Goal: Task Accomplishment & Management: Use online tool/utility

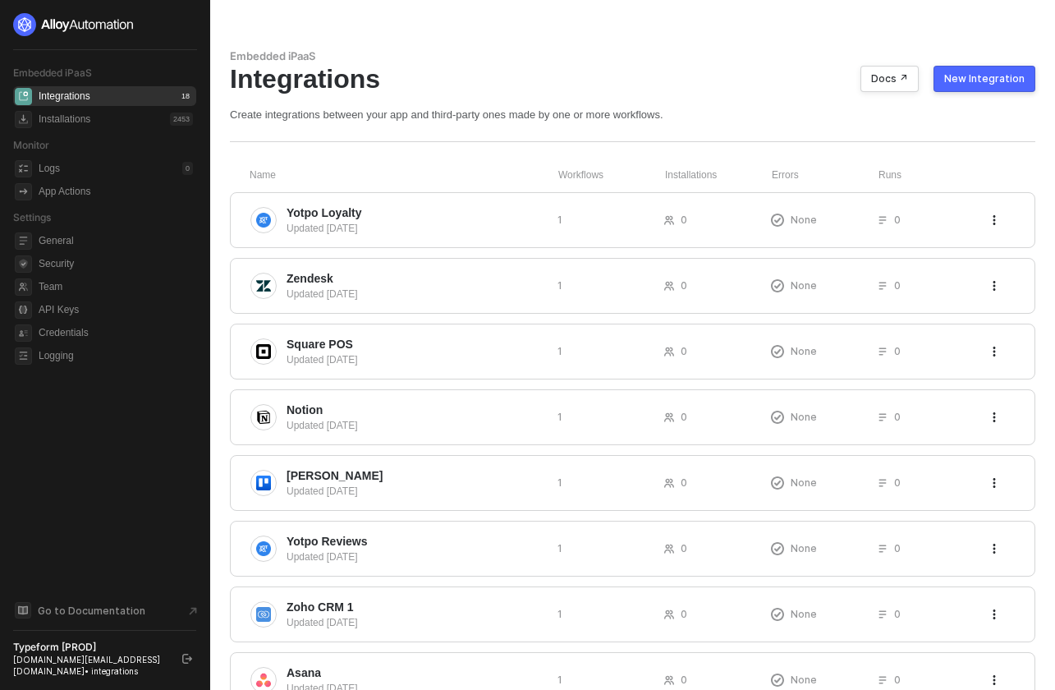
click at [100, 657] on div "integrations.team@typeform.com • integrations" at bounding box center [90, 665] width 154 height 23
click at [149, 661] on div "integrations.team@typeform.com • integrations" at bounding box center [90, 665] width 154 height 23
click at [95, 661] on div "integrations.team@typeform.com • integrations" at bounding box center [90, 665] width 154 height 23
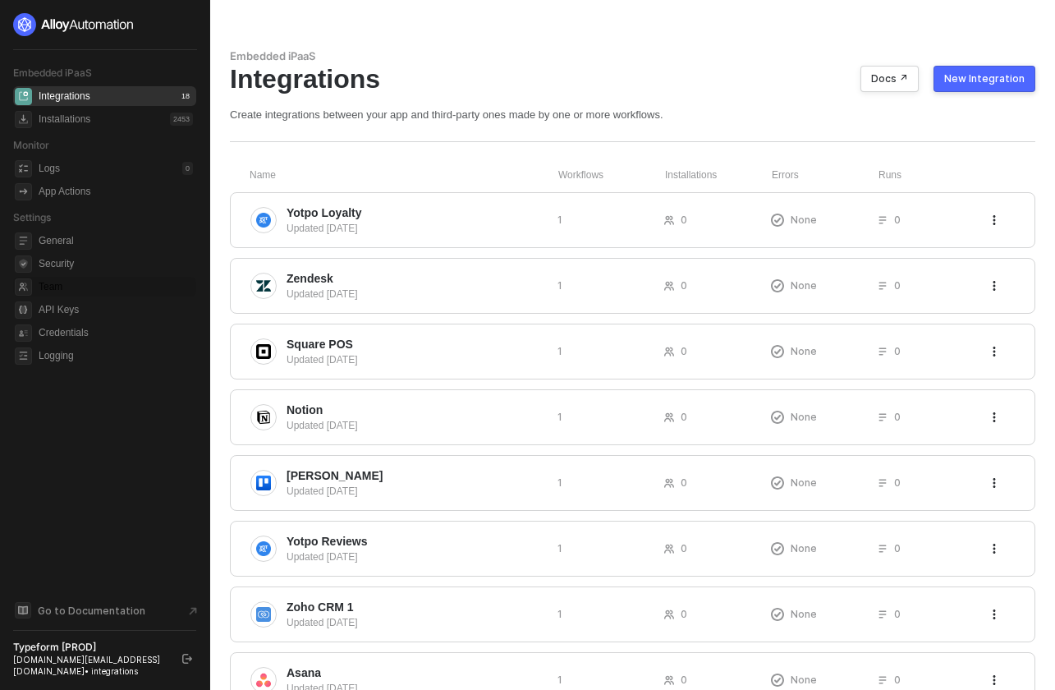
click at [70, 285] on span "Team" at bounding box center [116, 287] width 154 height 20
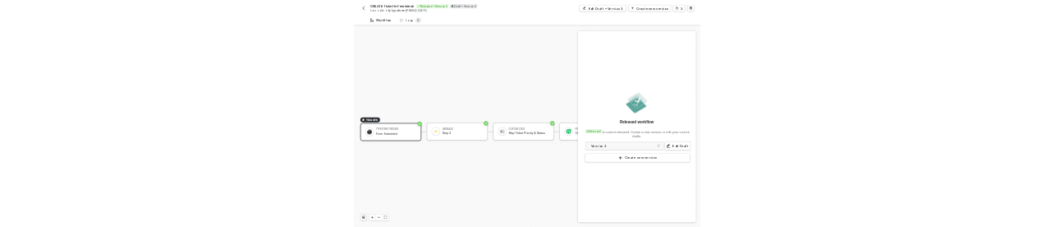
scroll to position [30, 0]
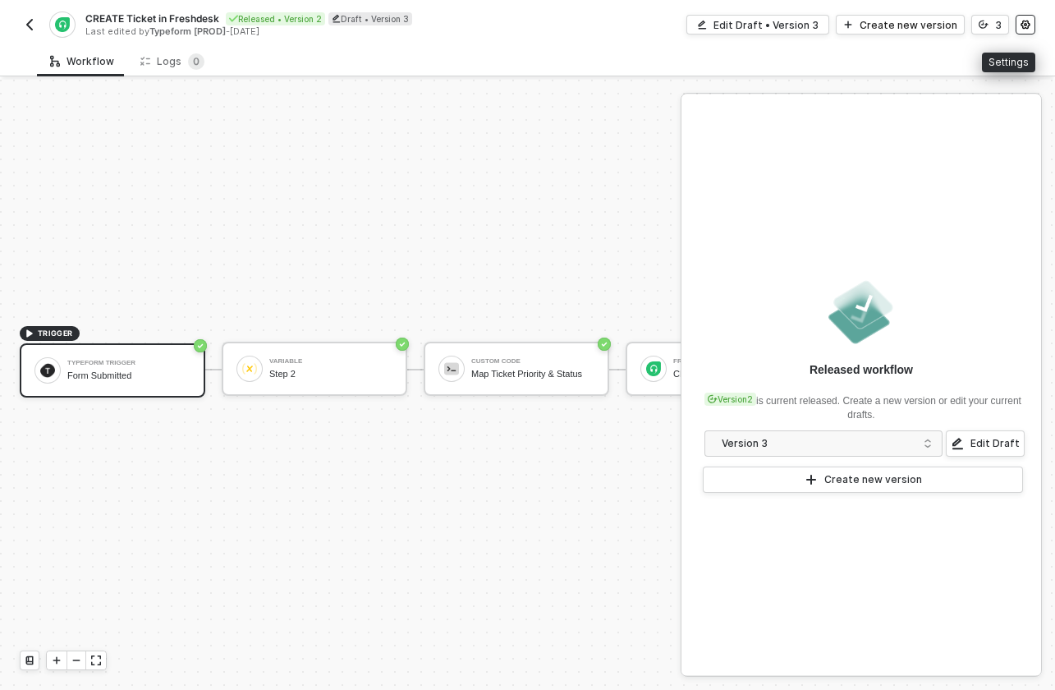
click at [1031, 21] on button "button" at bounding box center [1026, 25] width 20 height 20
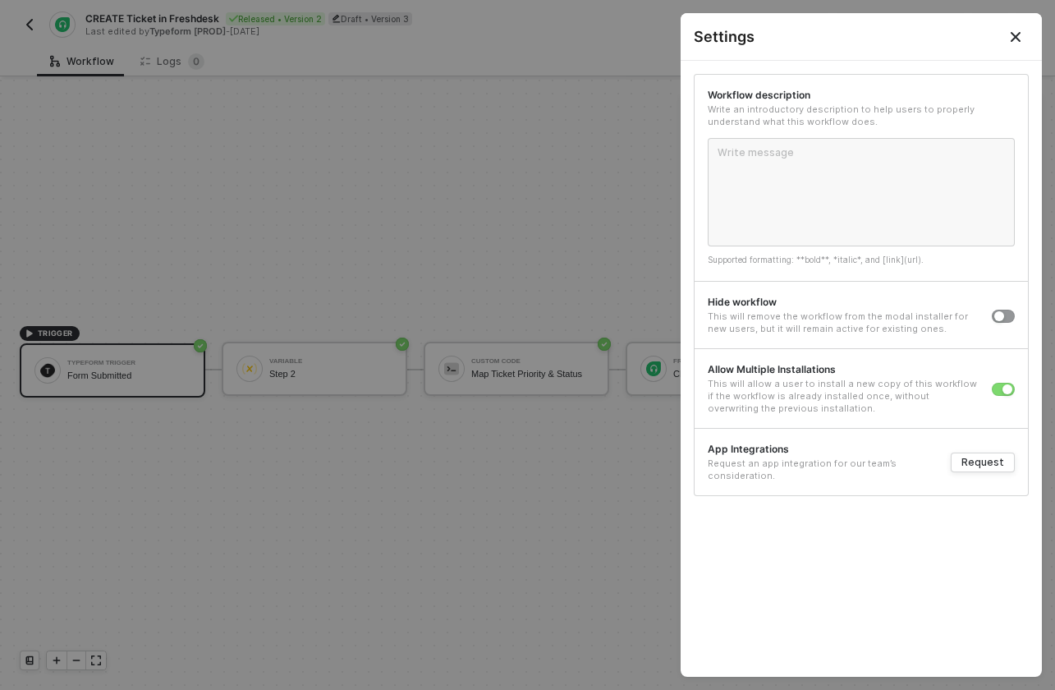
click at [1018, 33] on icon "Close" at bounding box center [1015, 36] width 13 height 13
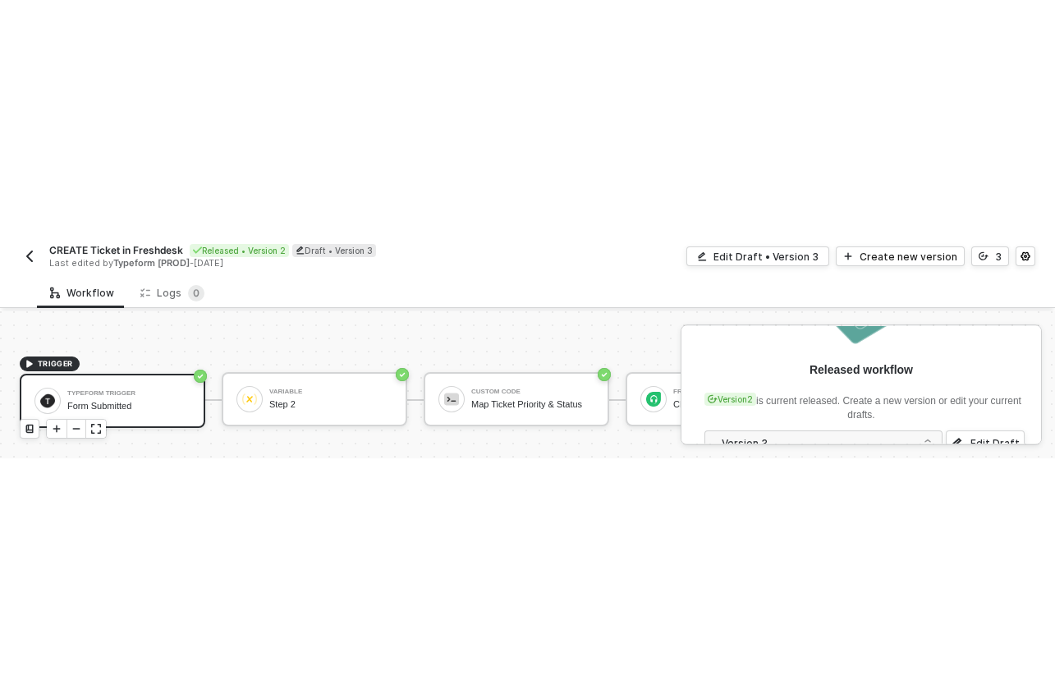
scroll to position [30, 0]
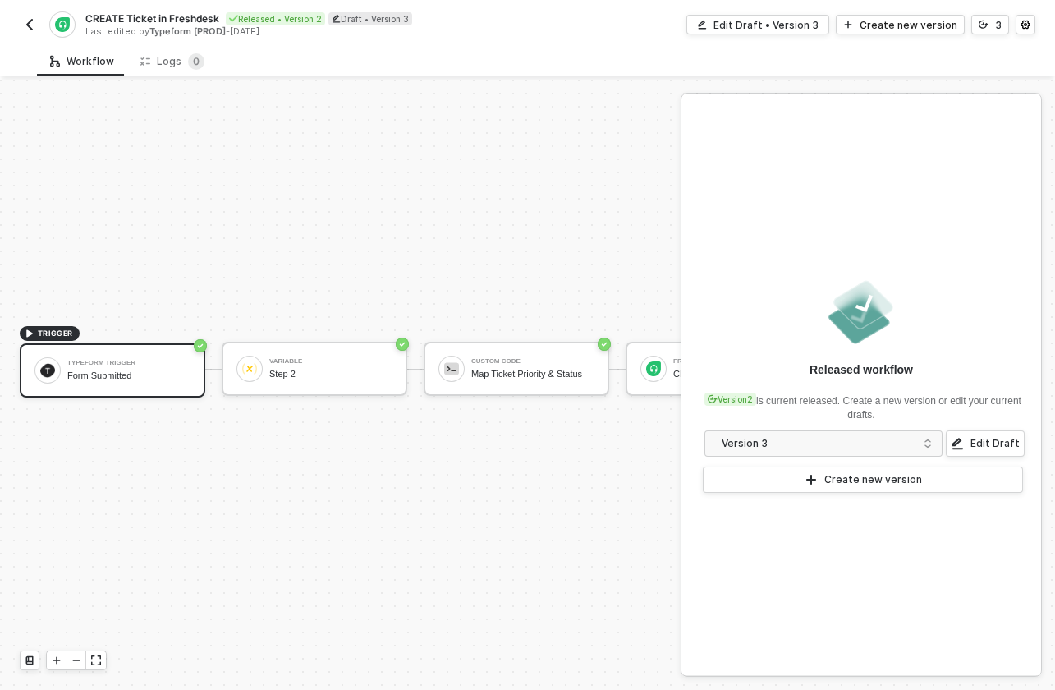
click at [34, 25] on img "button" at bounding box center [29, 24] width 13 height 13
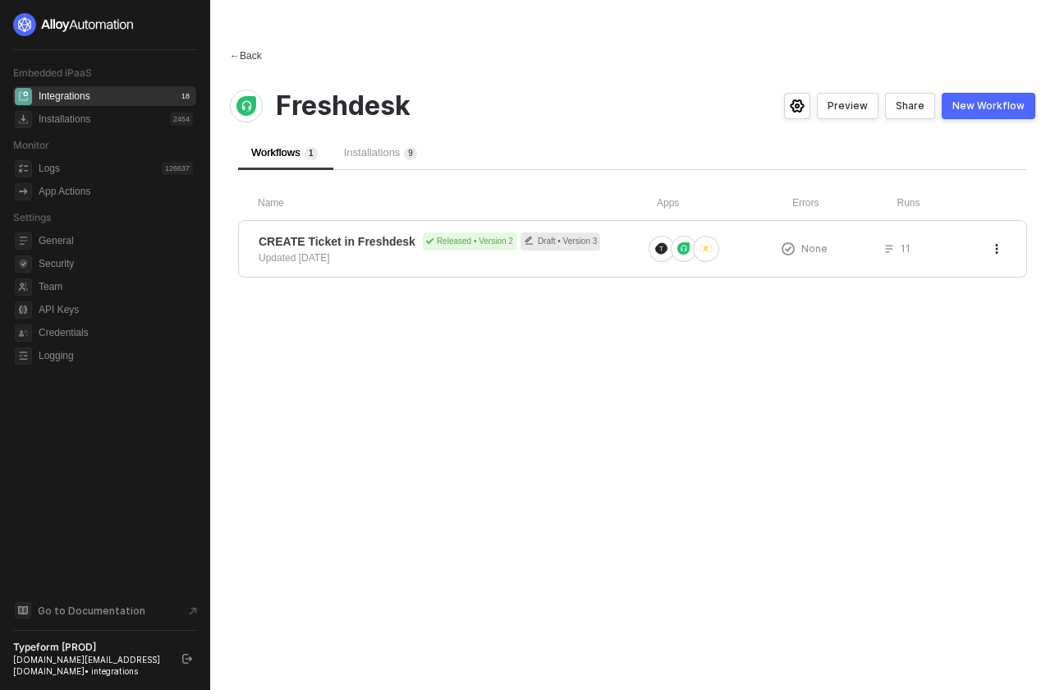
click at [232, 54] on span "←" at bounding box center [235, 55] width 10 height 11
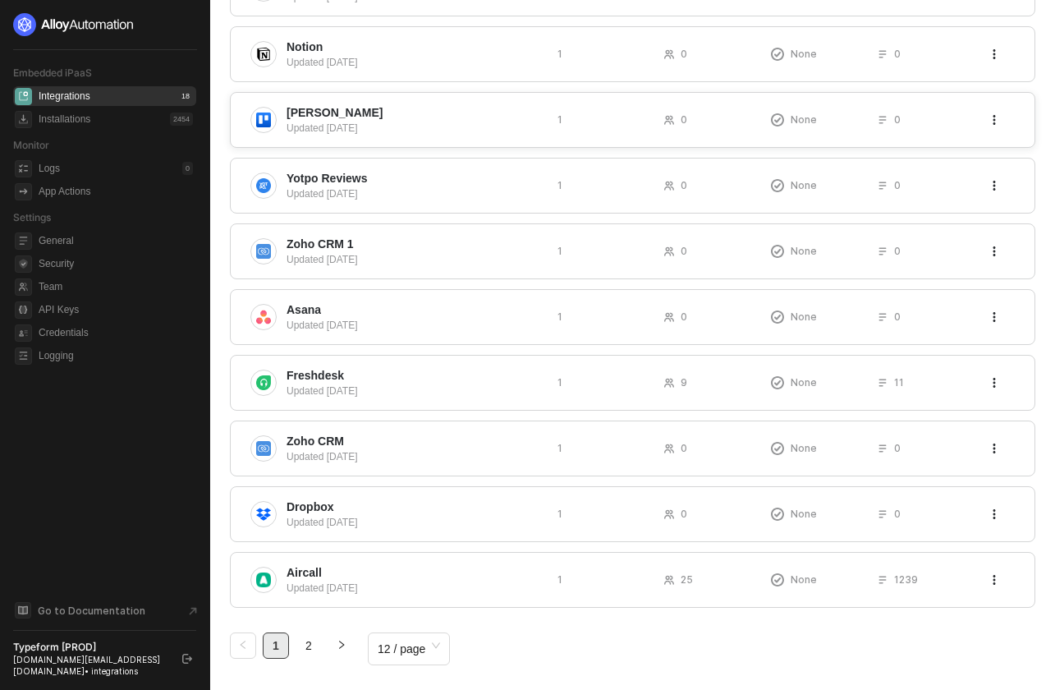
scroll to position [381, 0]
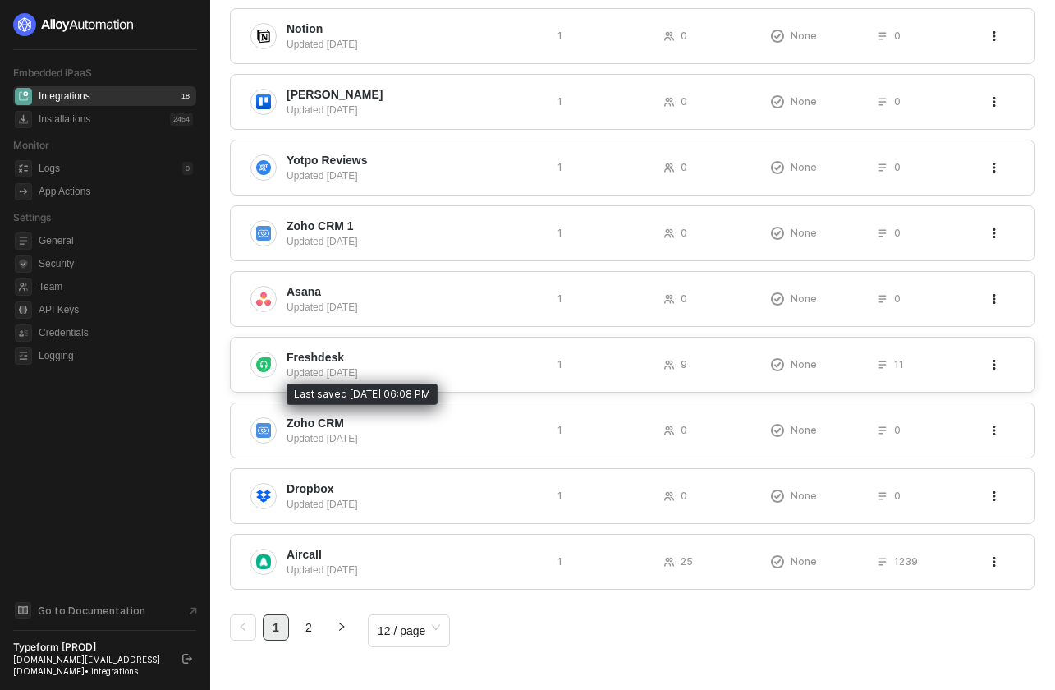
click at [416, 370] on div "Updated 3 months ago" at bounding box center [416, 372] width 258 height 15
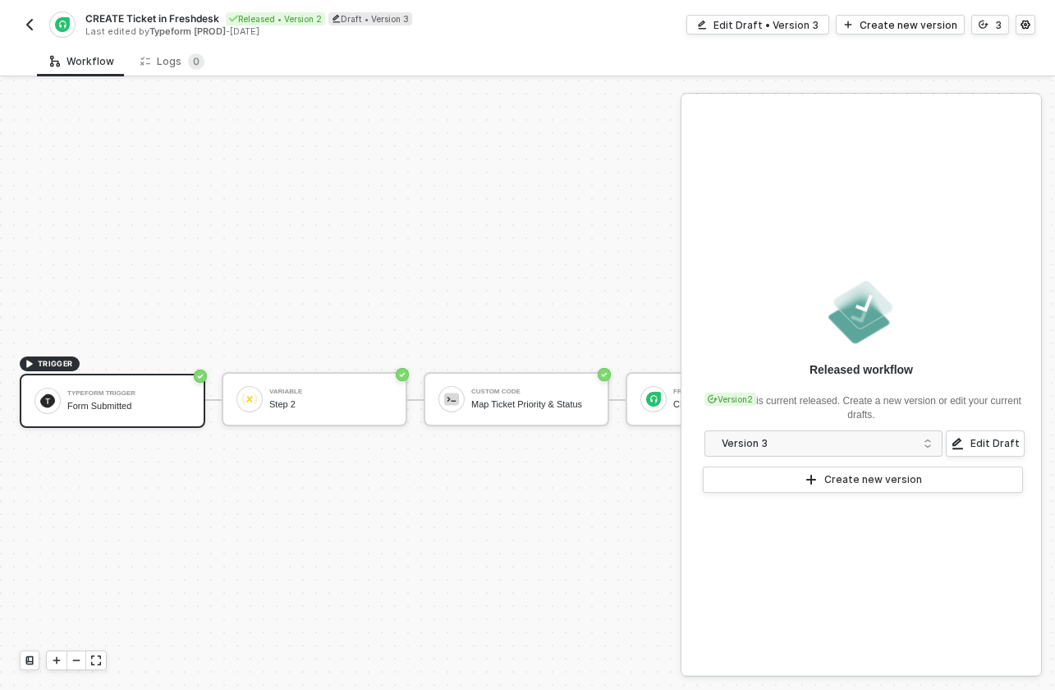
scroll to position [30, 0]
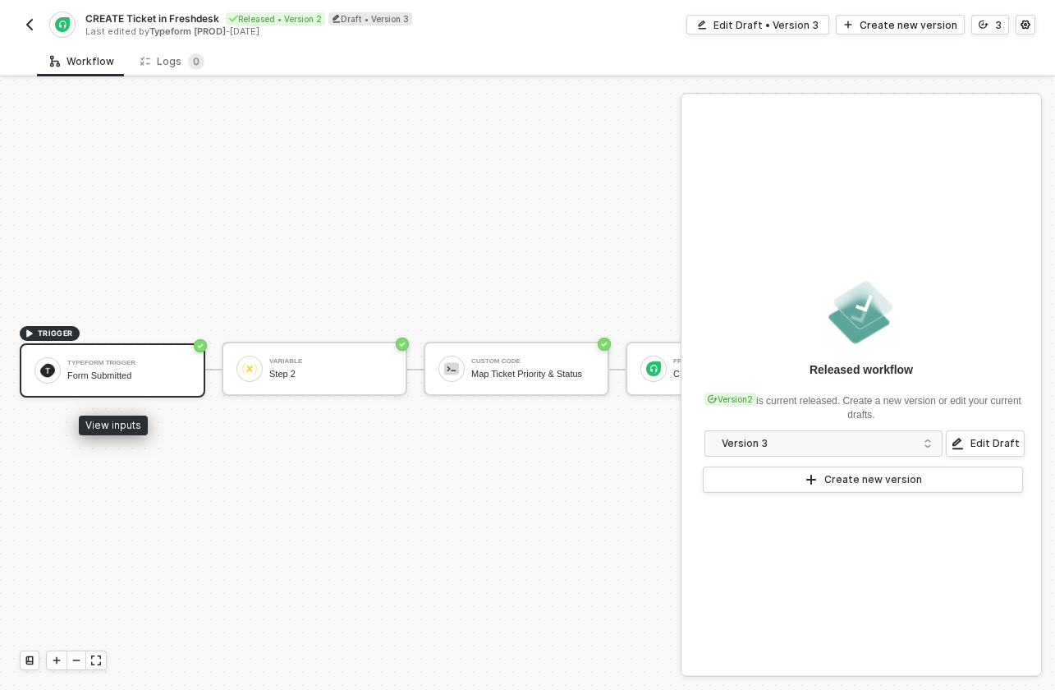
click at [161, 356] on div "Typeform Trigger Form Submitted" at bounding box center [128, 370] width 123 height 31
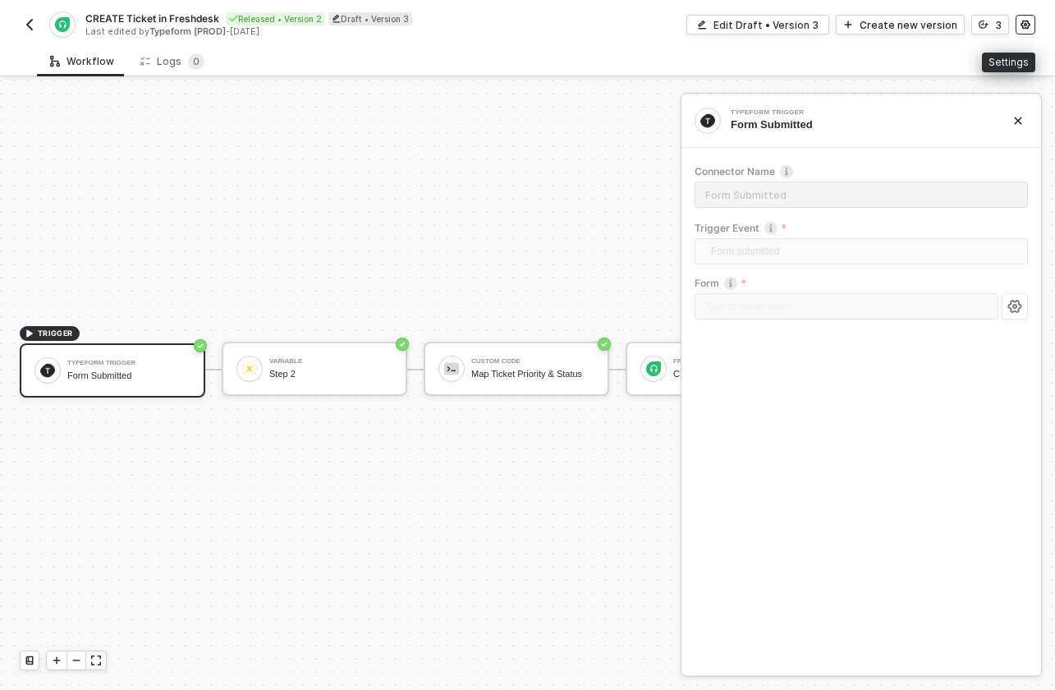
click at [1029, 20] on icon "icon-settings" at bounding box center [1026, 25] width 10 height 10
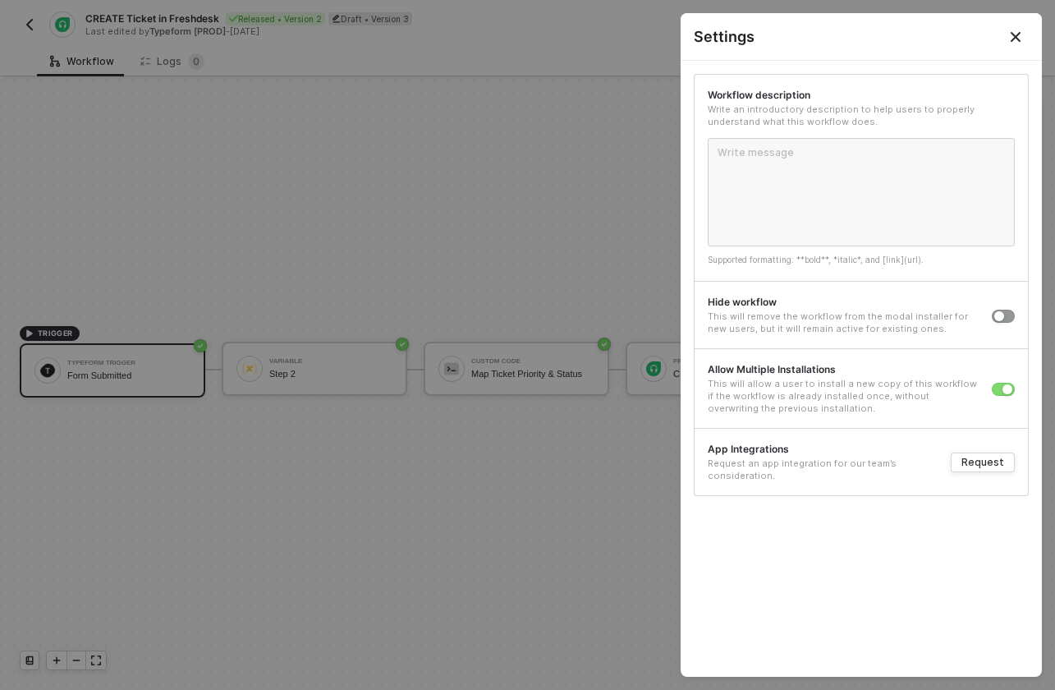
click at [1026, 35] on button "Close" at bounding box center [1016, 36] width 53 height 47
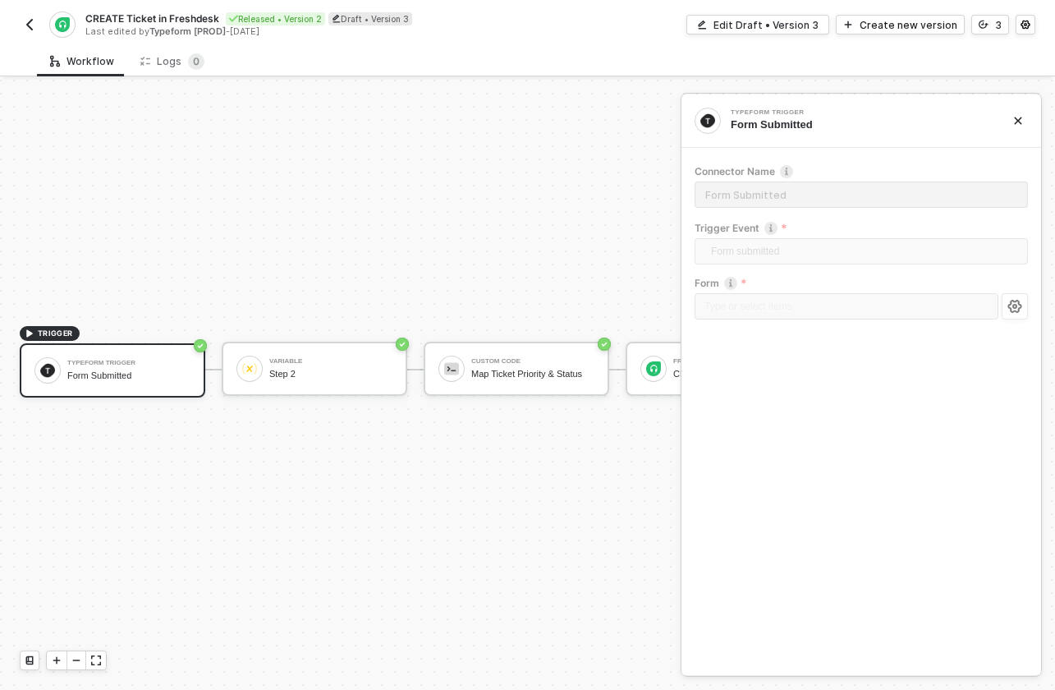
click at [29, 23] on img "button" at bounding box center [29, 24] width 13 height 13
